Goal: Transaction & Acquisition: Book appointment/travel/reservation

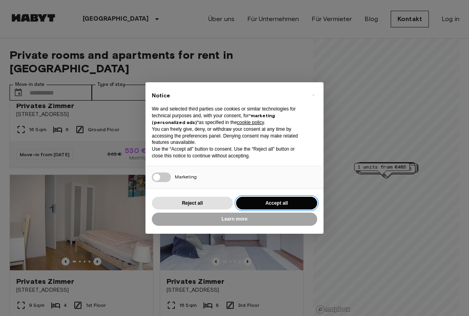
click at [279, 204] on button "Accept all" at bounding box center [276, 203] width 81 height 13
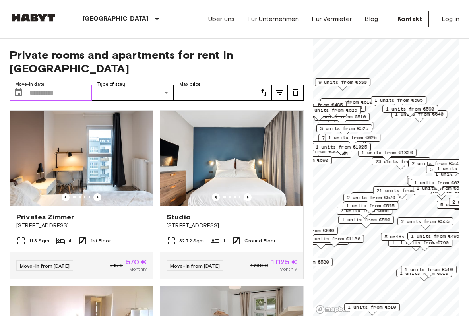
click at [54, 85] on input "Move-in date" at bounding box center [60, 93] width 62 height 16
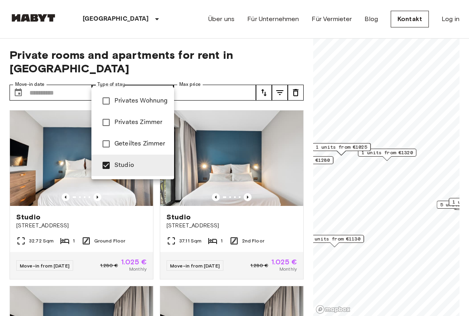
type input "******"
click at [157, 204] on div at bounding box center [234, 158] width 469 height 316
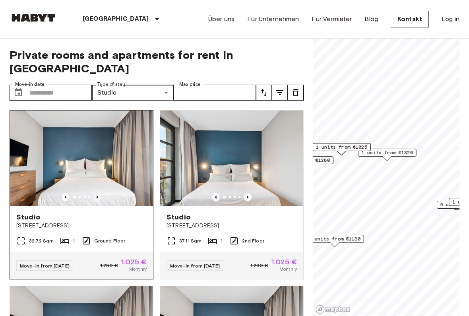
click at [95, 193] on icon "Previous image" at bounding box center [97, 197] width 8 height 8
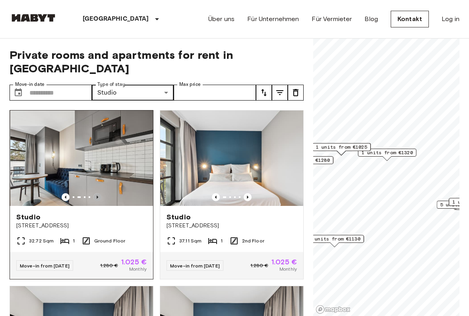
click at [95, 193] on icon "Previous image" at bounding box center [97, 197] width 8 height 8
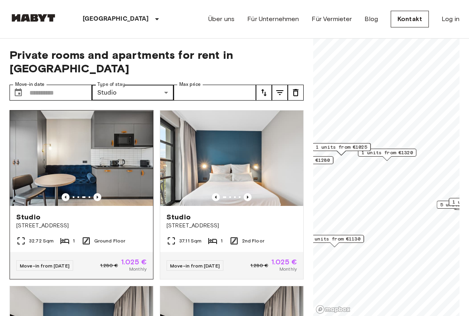
click at [105, 161] on img at bounding box center [81, 158] width 143 height 95
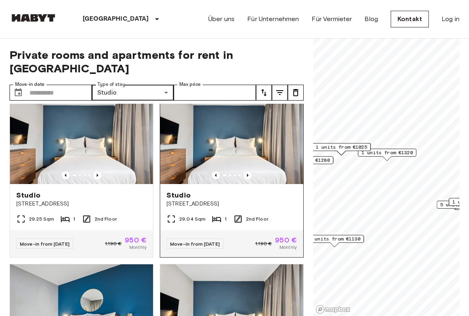
scroll to position [547, 0]
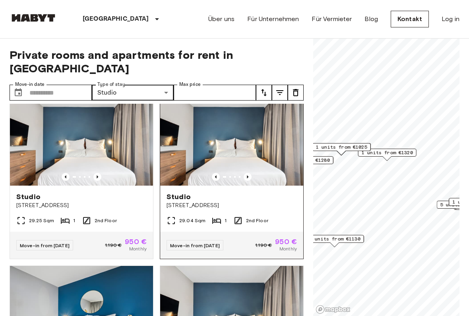
click at [245, 141] on img at bounding box center [231, 137] width 143 height 95
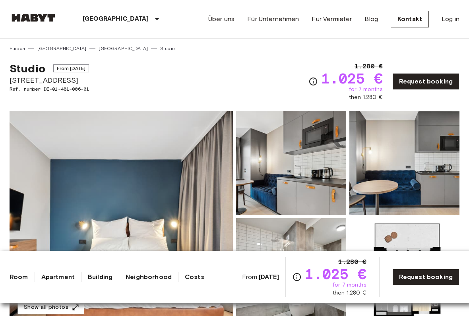
scroll to position [-3, 0]
